Goal: Check status: Check status

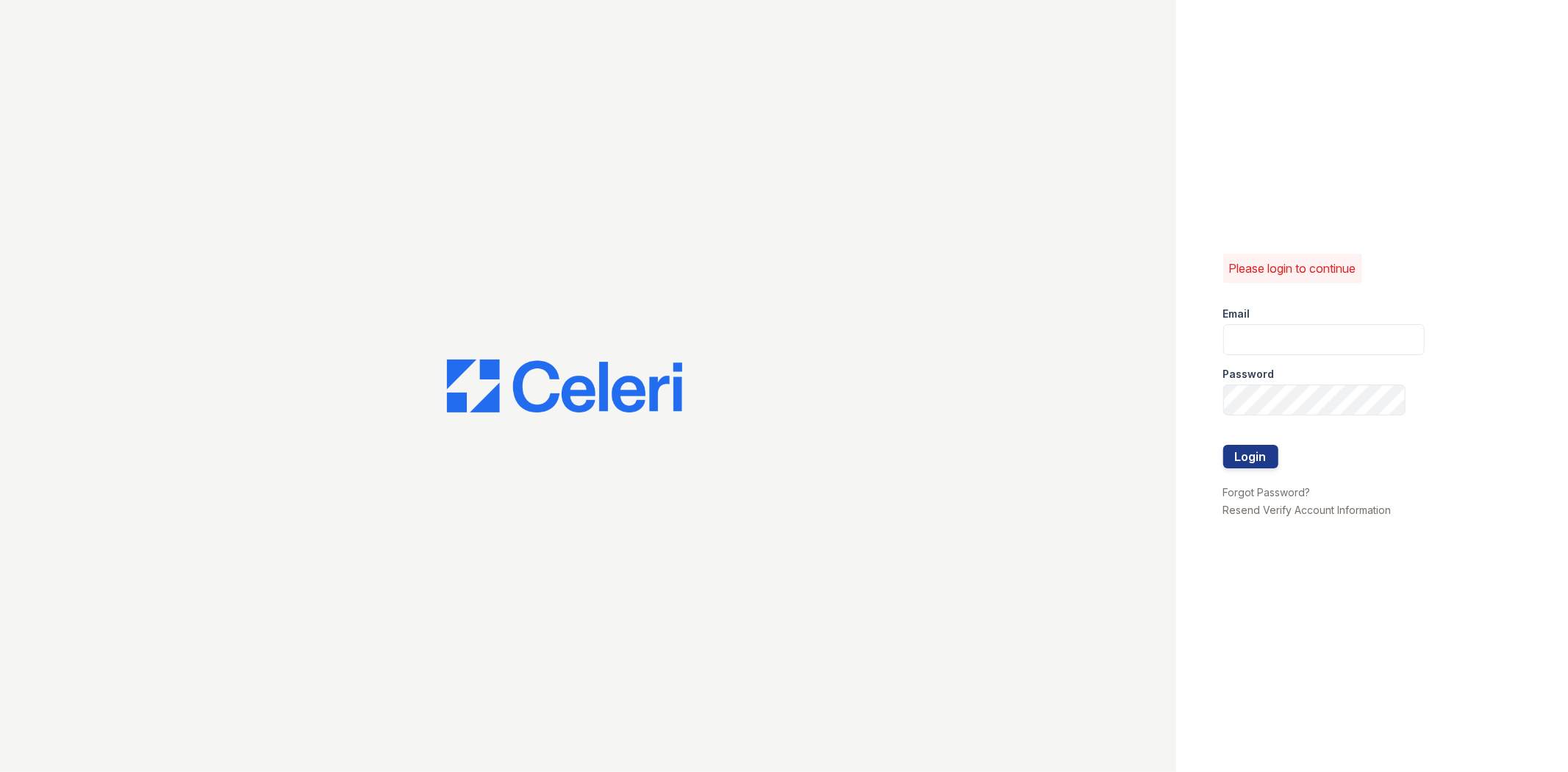
type input "[EMAIL_ADDRESS][DOMAIN_NAME]"
click at [1223, 445] on button "Login" at bounding box center [1250, 456] width 55 height 23
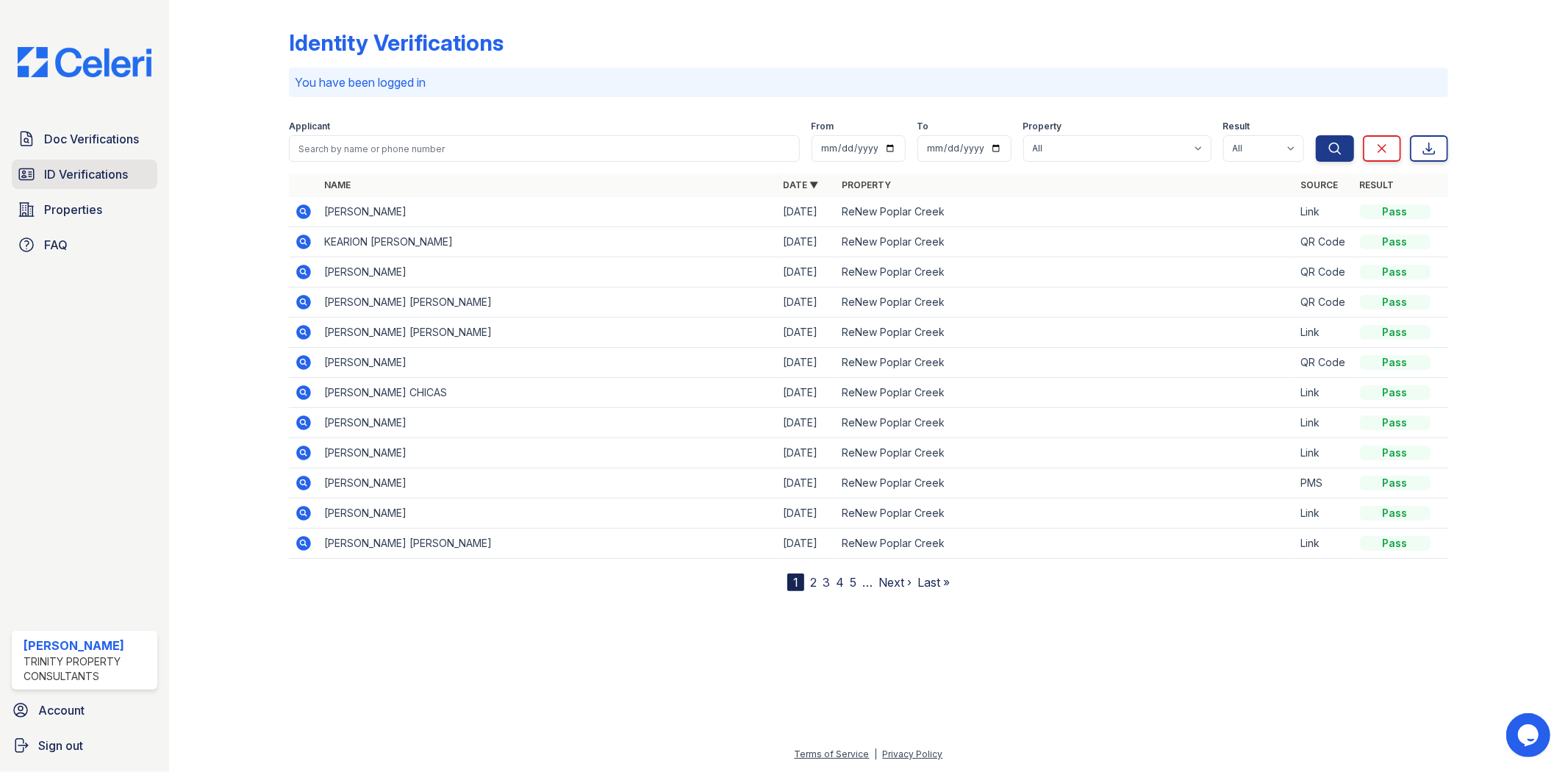
click at [113, 185] on link "ID Verifications" at bounding box center [84, 174] width 145 height 29
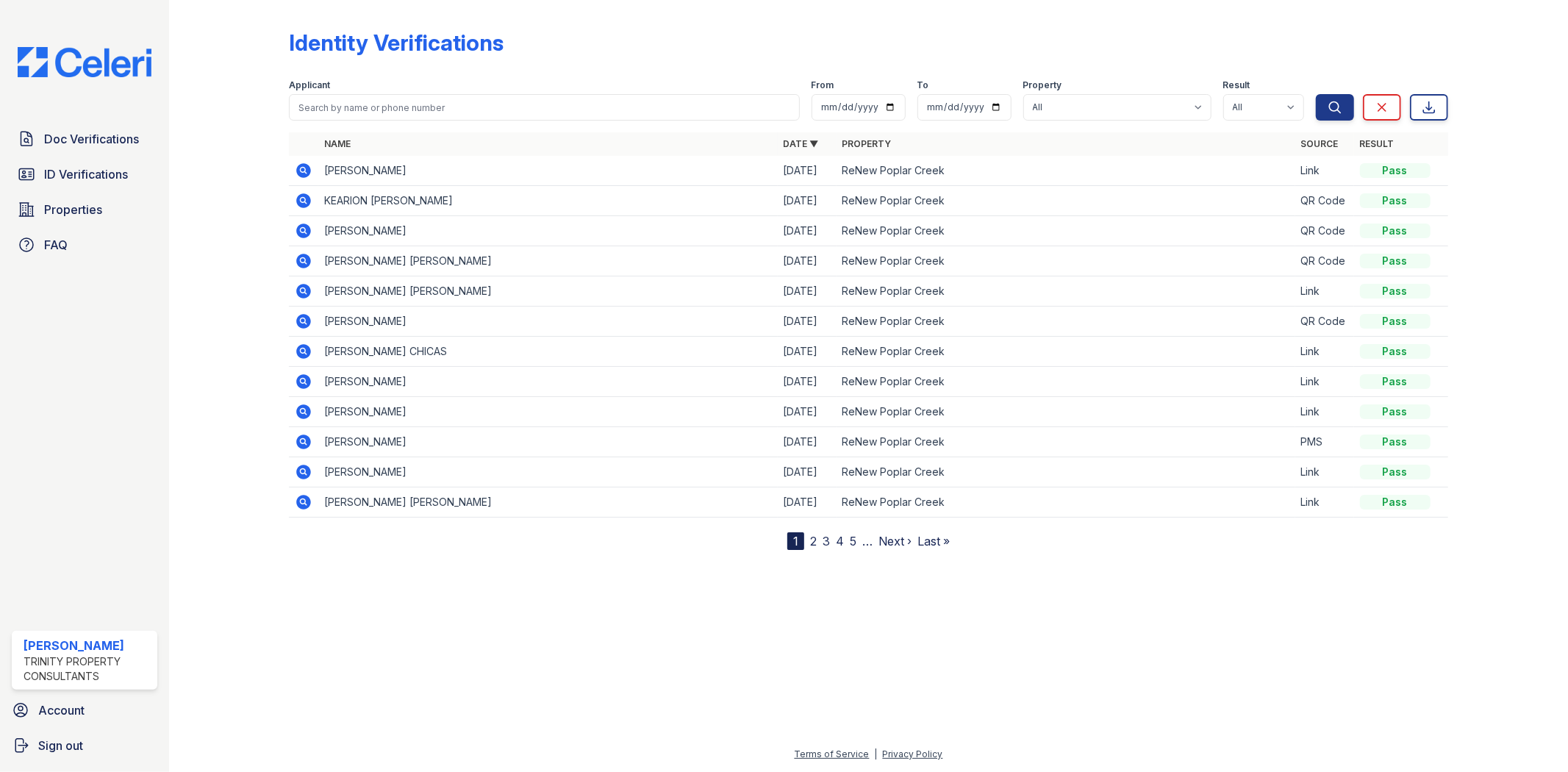
click at [350, 145] on link "Name" at bounding box center [337, 143] width 26 height 11
type input "amena"
click at [1316, 94] on button "Search" at bounding box center [1335, 107] width 38 height 26
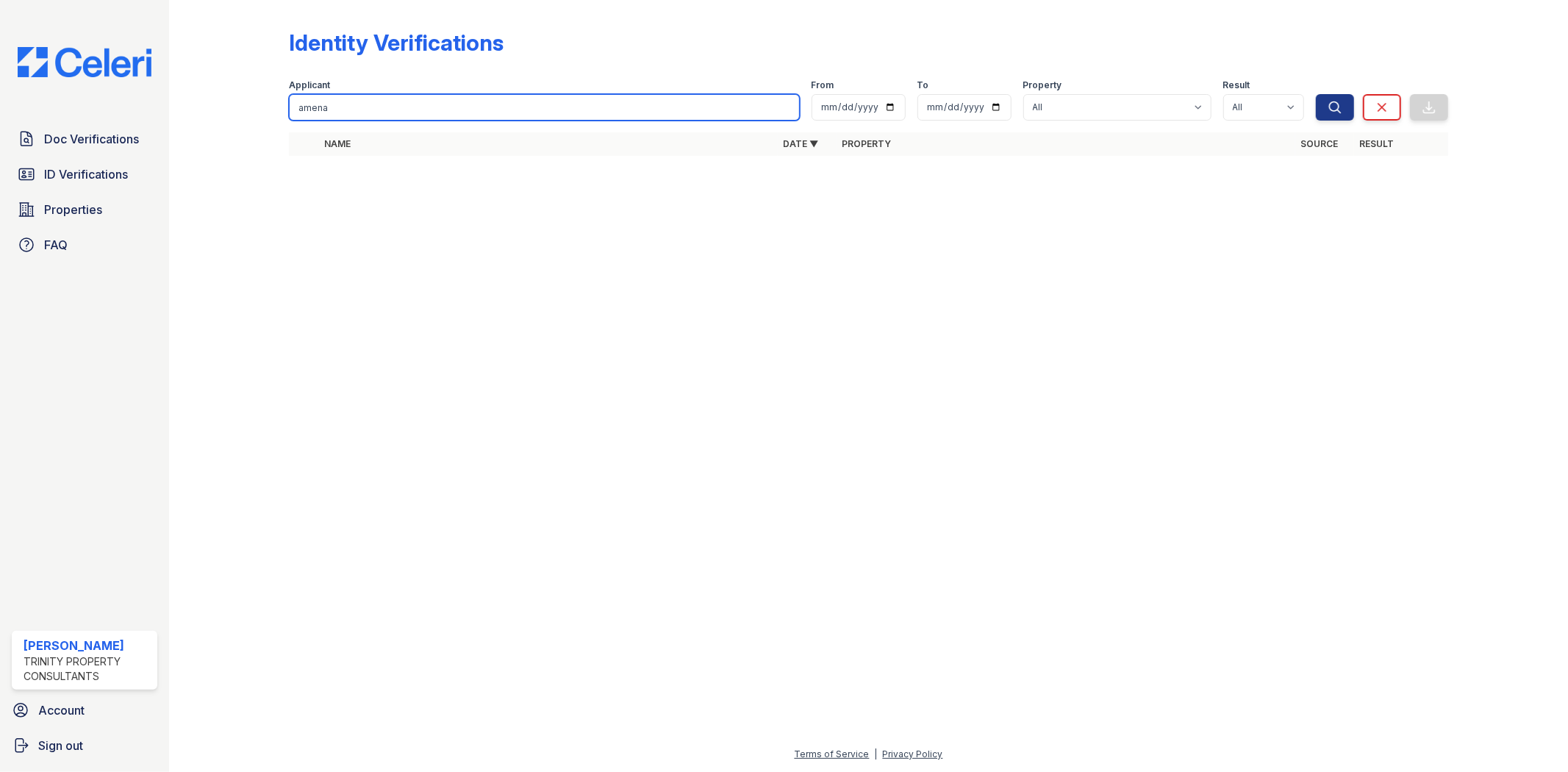
drag, startPoint x: 358, startPoint y: 108, endPoint x: 133, endPoint y: 117, distance: 225.2
click at [152, 117] on div "Doc Verifications ID Verifications Properties FAQ Giuliana Marchese Trinity Pro…" at bounding box center [784, 386] width 1568 height 772
type input "bruce"
click at [1316, 94] on button "Search" at bounding box center [1335, 107] width 38 height 26
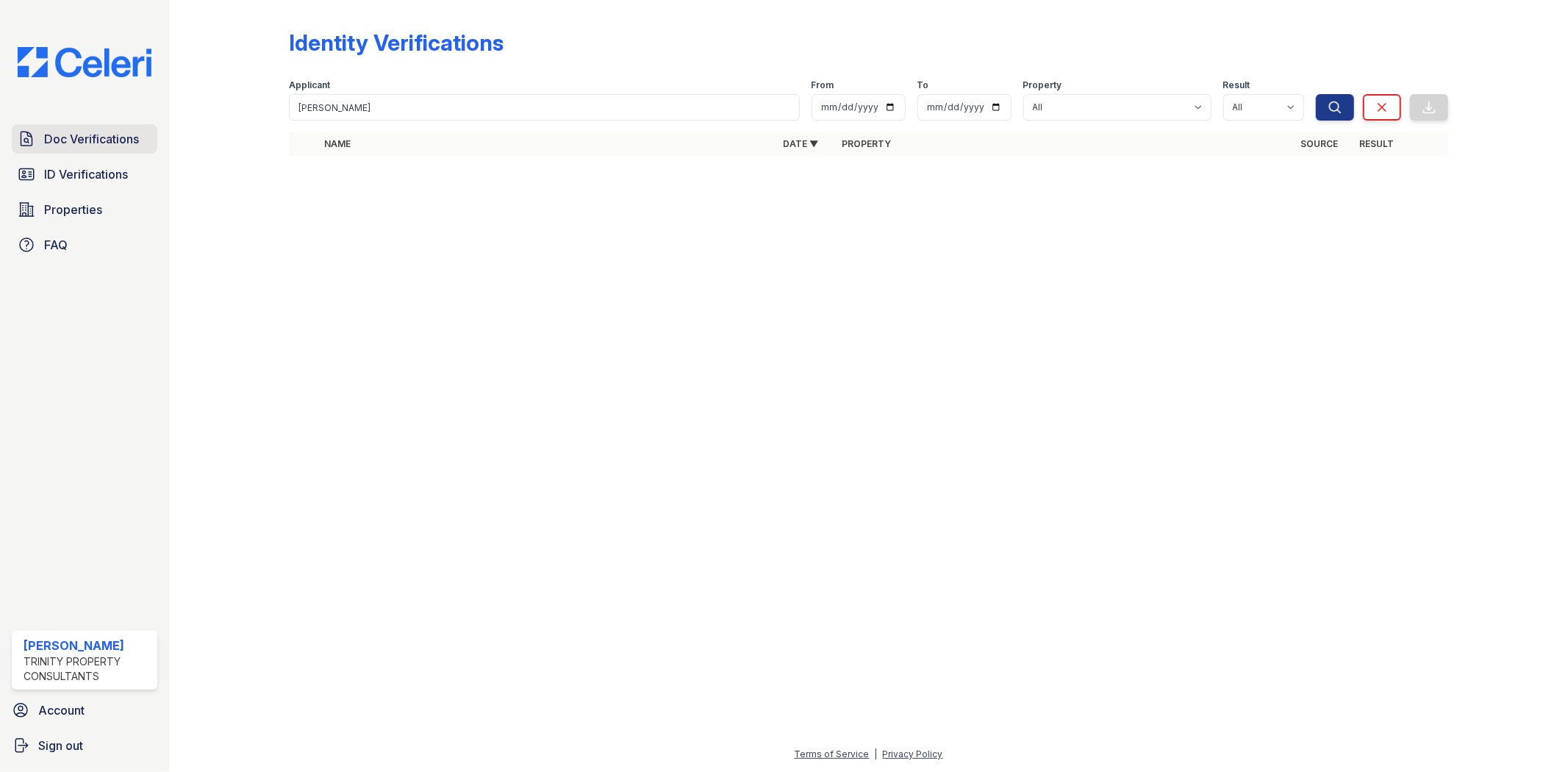
click at [83, 136] on span "Doc Verifications" at bounding box center [92, 139] width 95 height 17
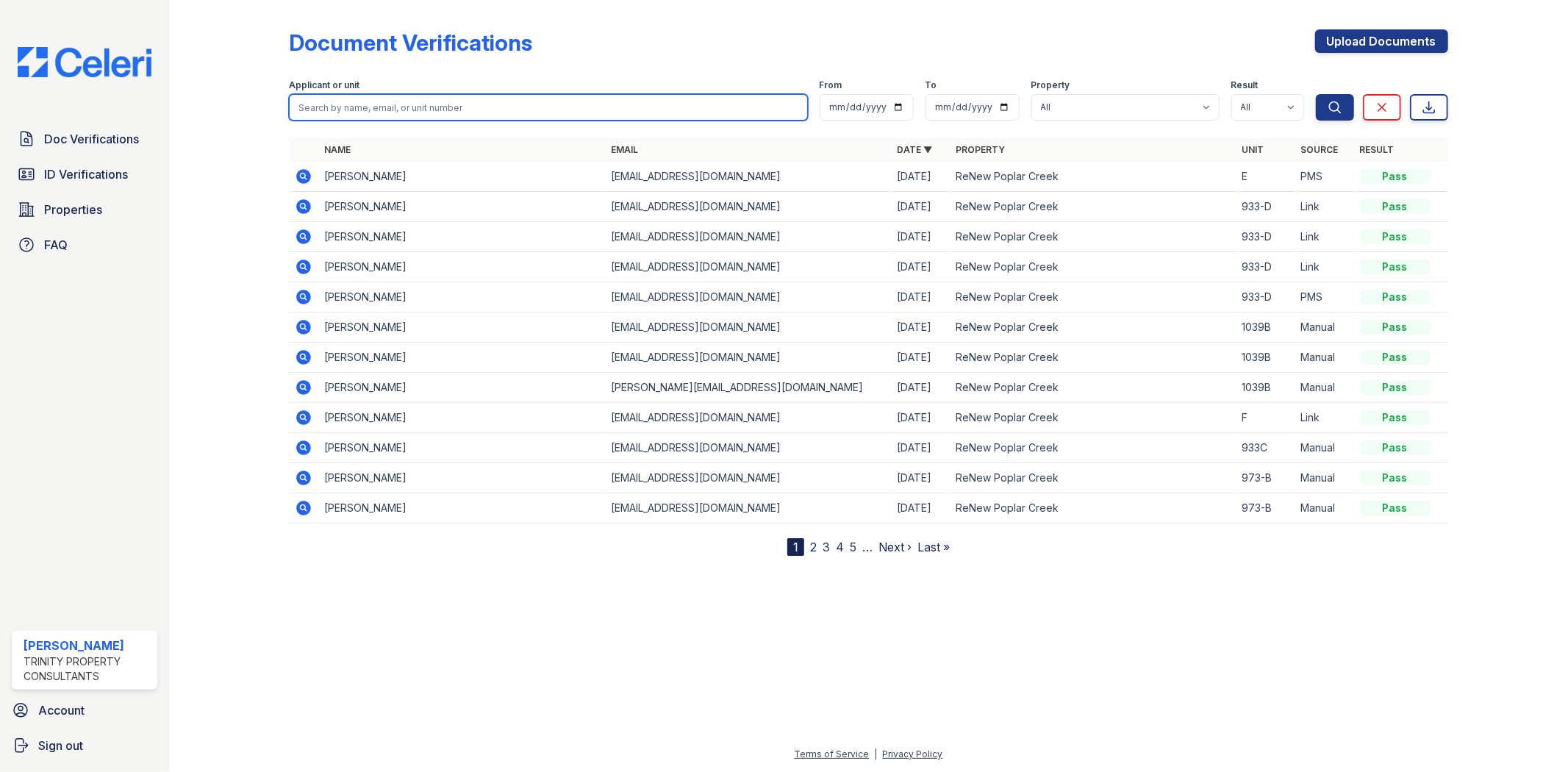
click at [331, 108] on input "search" at bounding box center [547, 107] width 518 height 26
type input "Tara"
click at [1316, 94] on button "Search" at bounding box center [1335, 107] width 38 height 26
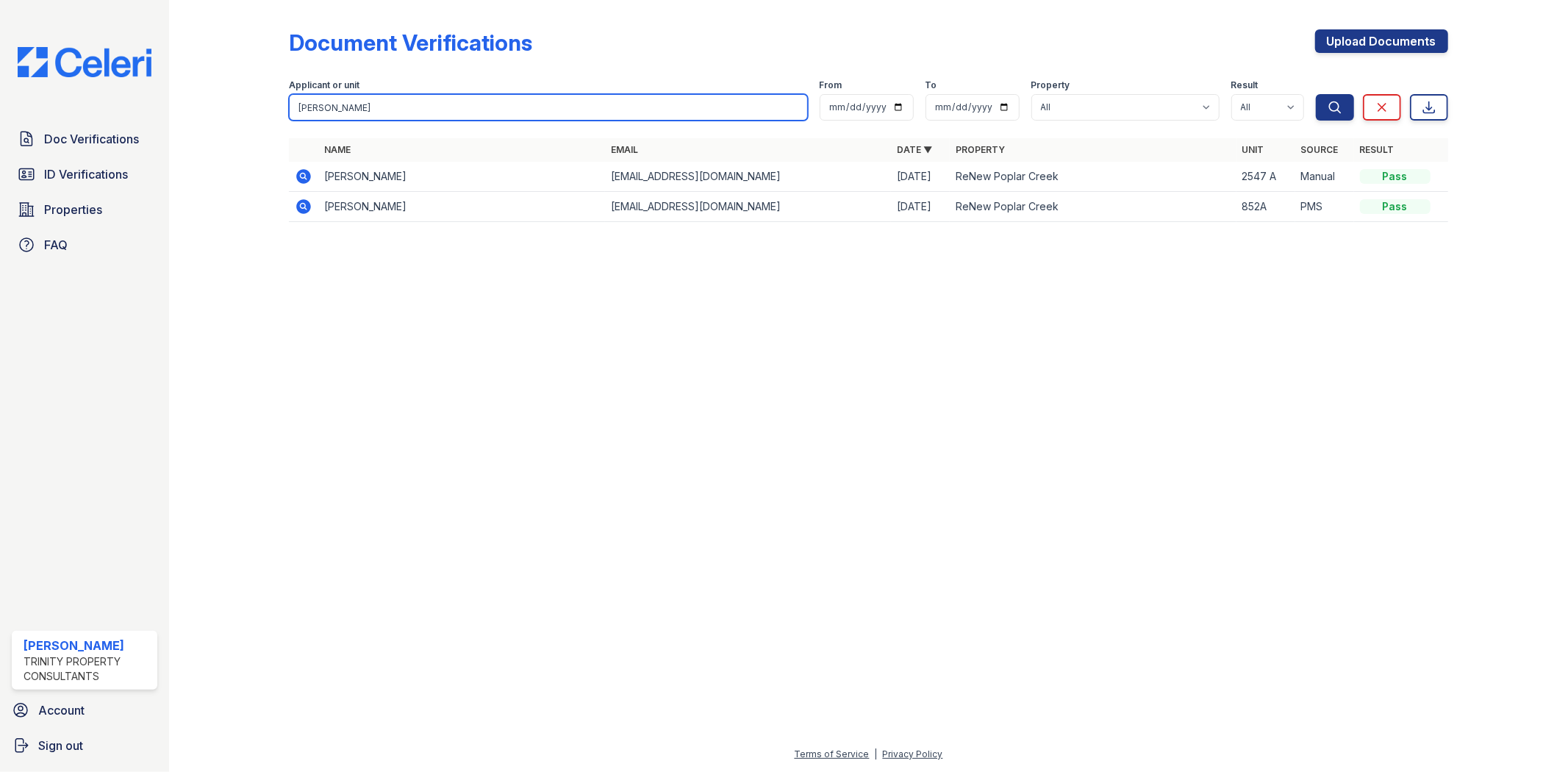
drag, startPoint x: 350, startPoint y: 103, endPoint x: 225, endPoint y: 106, distance: 125.0
click at [224, 108] on div "Document Verifications Upload Documents Filter Applicant or unit Tara From To P…" at bounding box center [869, 130] width 1352 height 261
type input "Tara"
click at [1316, 94] on button "Search" at bounding box center [1335, 107] width 38 height 26
